Goal: Task Accomplishment & Management: Use online tool/utility

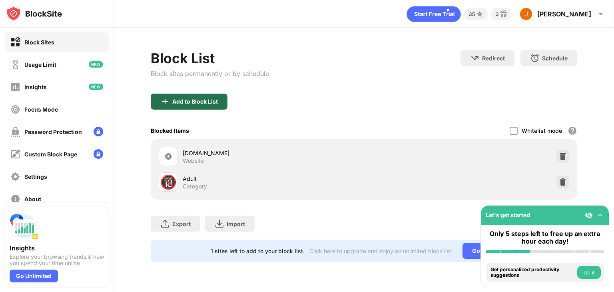
click at [191, 104] on div "Add to Block List" at bounding box center [189, 102] width 77 height 16
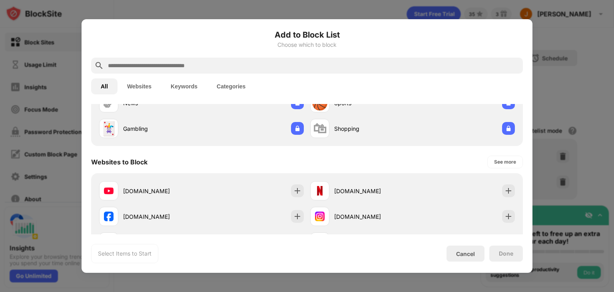
scroll to position [72, 0]
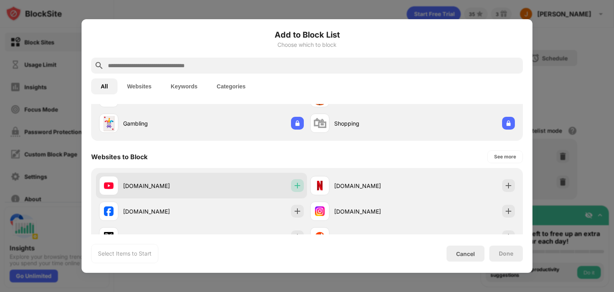
click at [291, 183] on div at bounding box center [297, 185] width 13 height 13
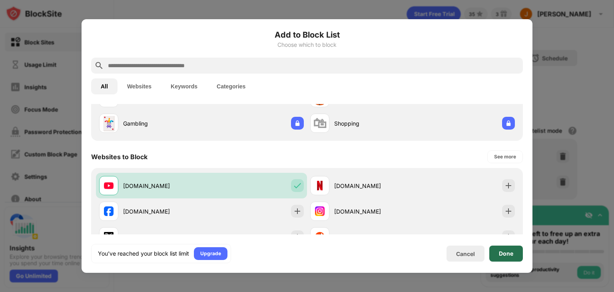
click at [508, 251] on div "Done" at bounding box center [506, 253] width 14 height 6
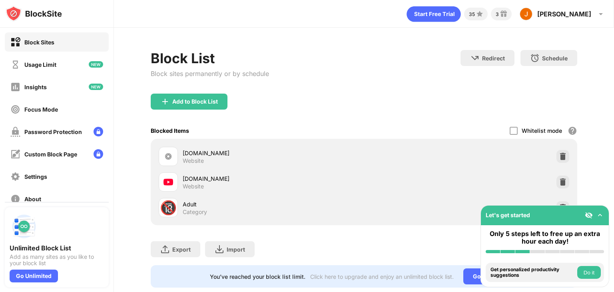
click at [559, 180] on img at bounding box center [563, 182] width 8 height 8
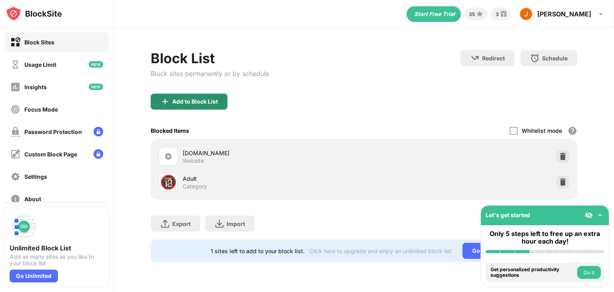
click at [177, 96] on div "Add to Block List" at bounding box center [189, 102] width 77 height 16
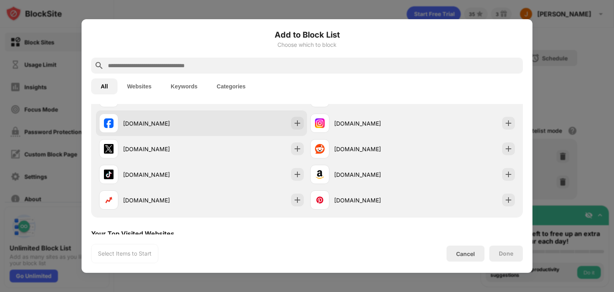
scroll to position [80, 0]
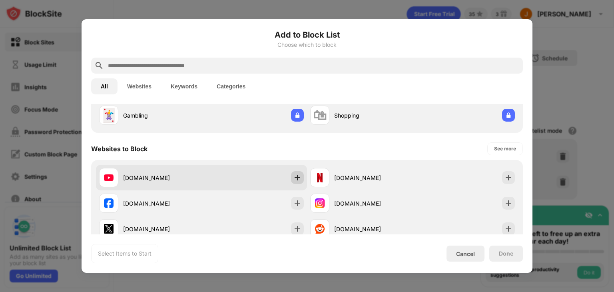
click at [294, 177] on img at bounding box center [297, 178] width 8 height 8
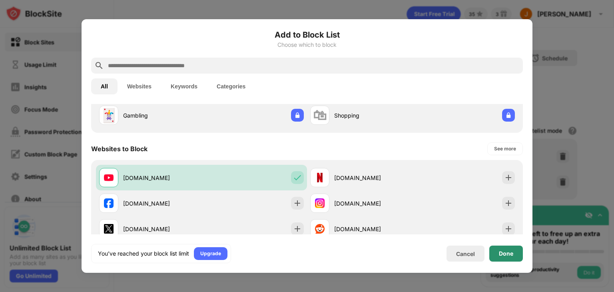
click at [496, 252] on div "Done" at bounding box center [506, 253] width 34 height 16
